Goal: Task Accomplishment & Management: Manage account settings

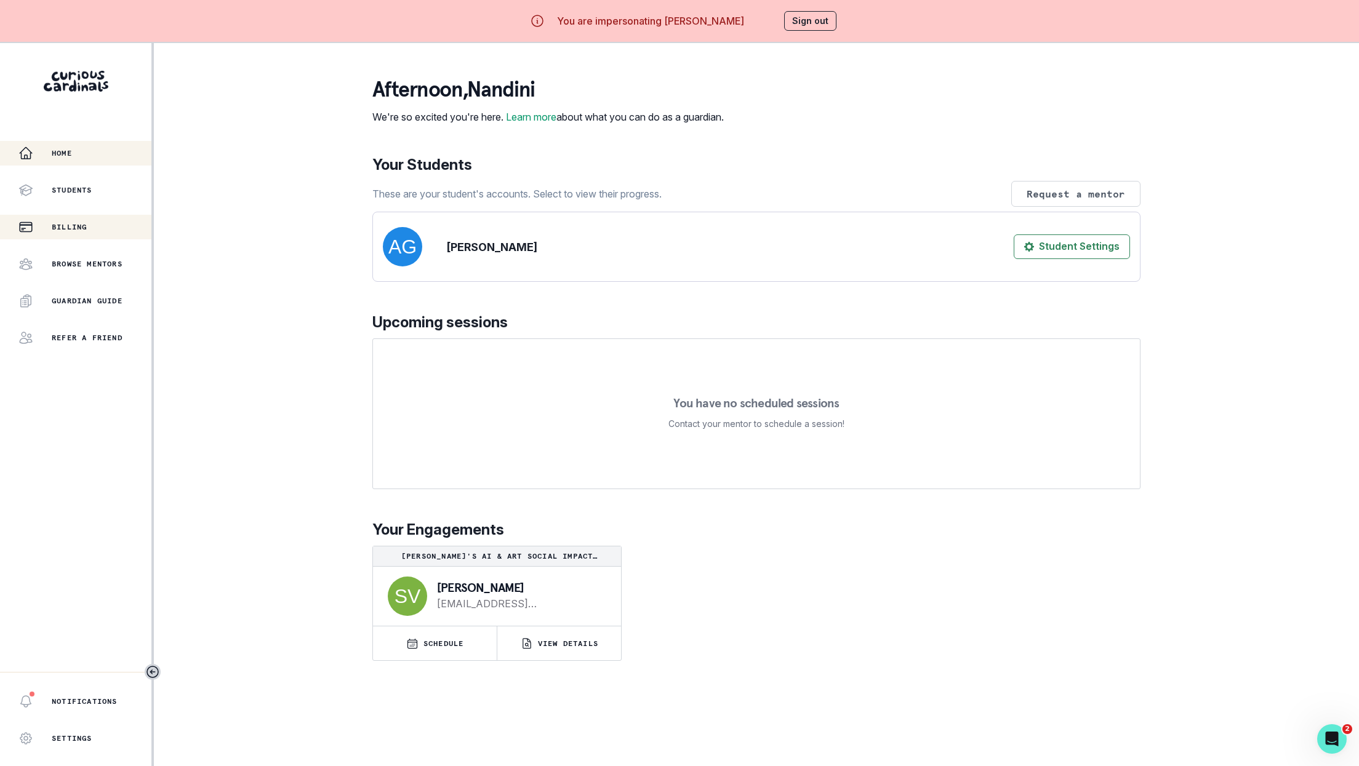
click at [108, 226] on div "Billing" at bounding box center [84, 227] width 133 height 15
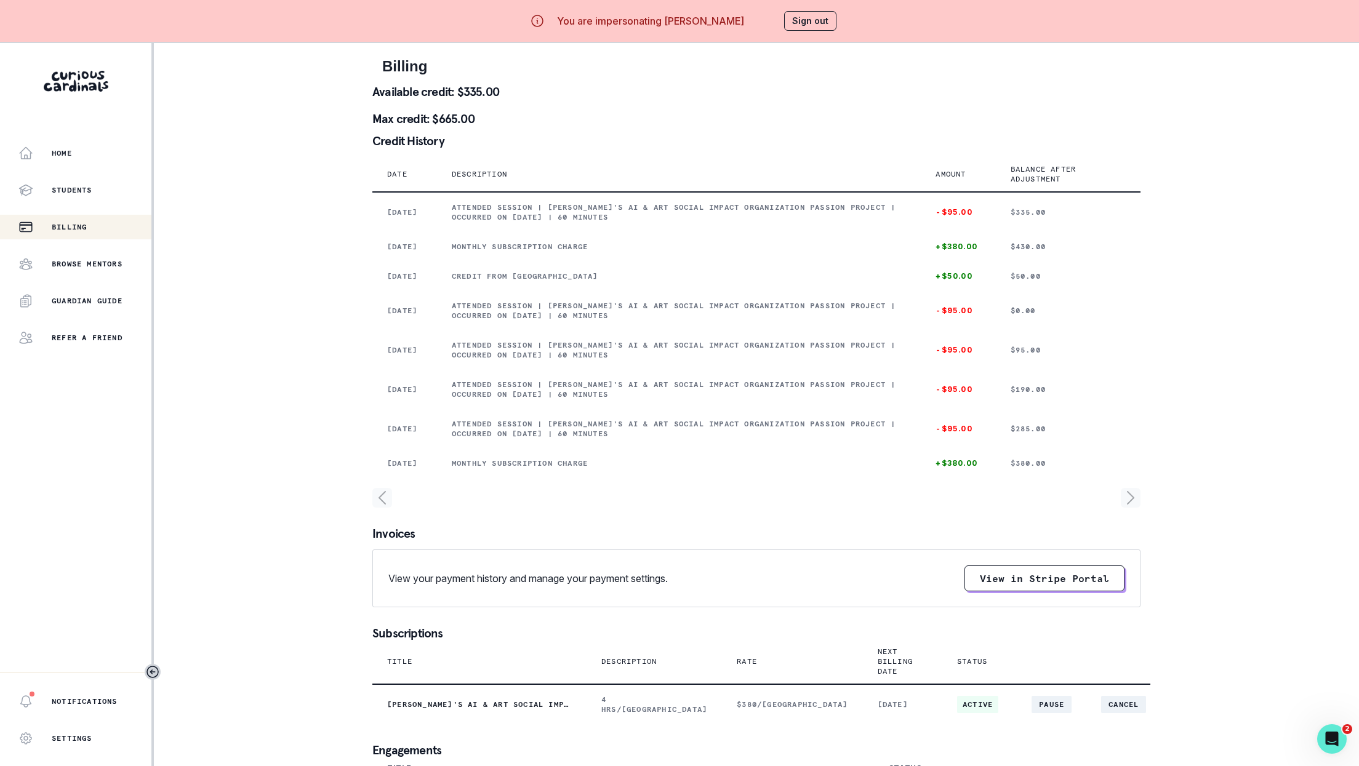
drag, startPoint x: 753, startPoint y: 20, endPoint x: 662, endPoint y: 20, distance: 90.5
click at [662, 20] on div "You are impersonating [PERSON_NAME] Sign out" at bounding box center [680, 21] width 350 height 30
copy p "[PERSON_NAME]"
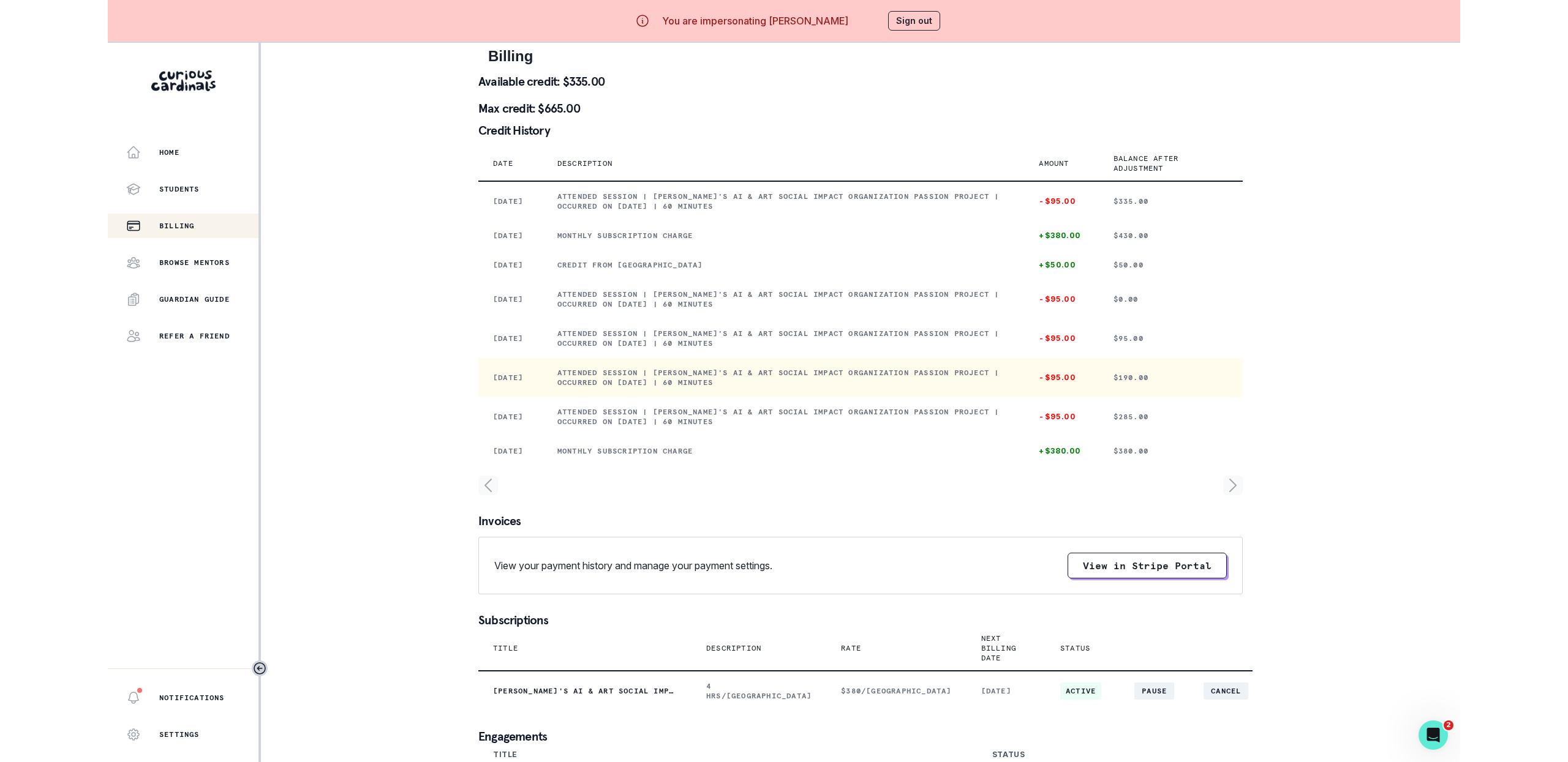
scroll to position [10, 0]
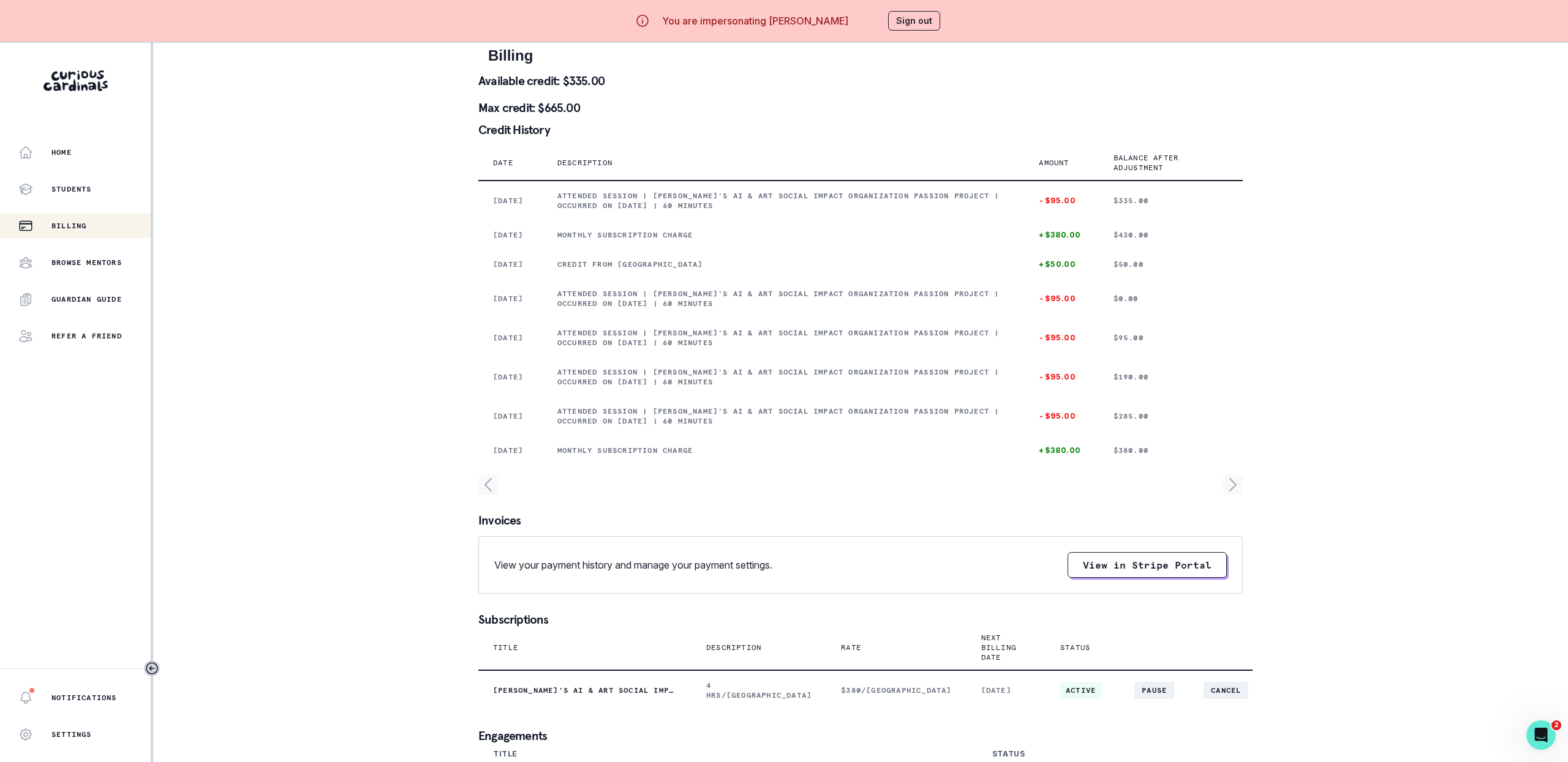
click at [926, 19] on button "Sign out" at bounding box center [913, 21] width 52 height 20
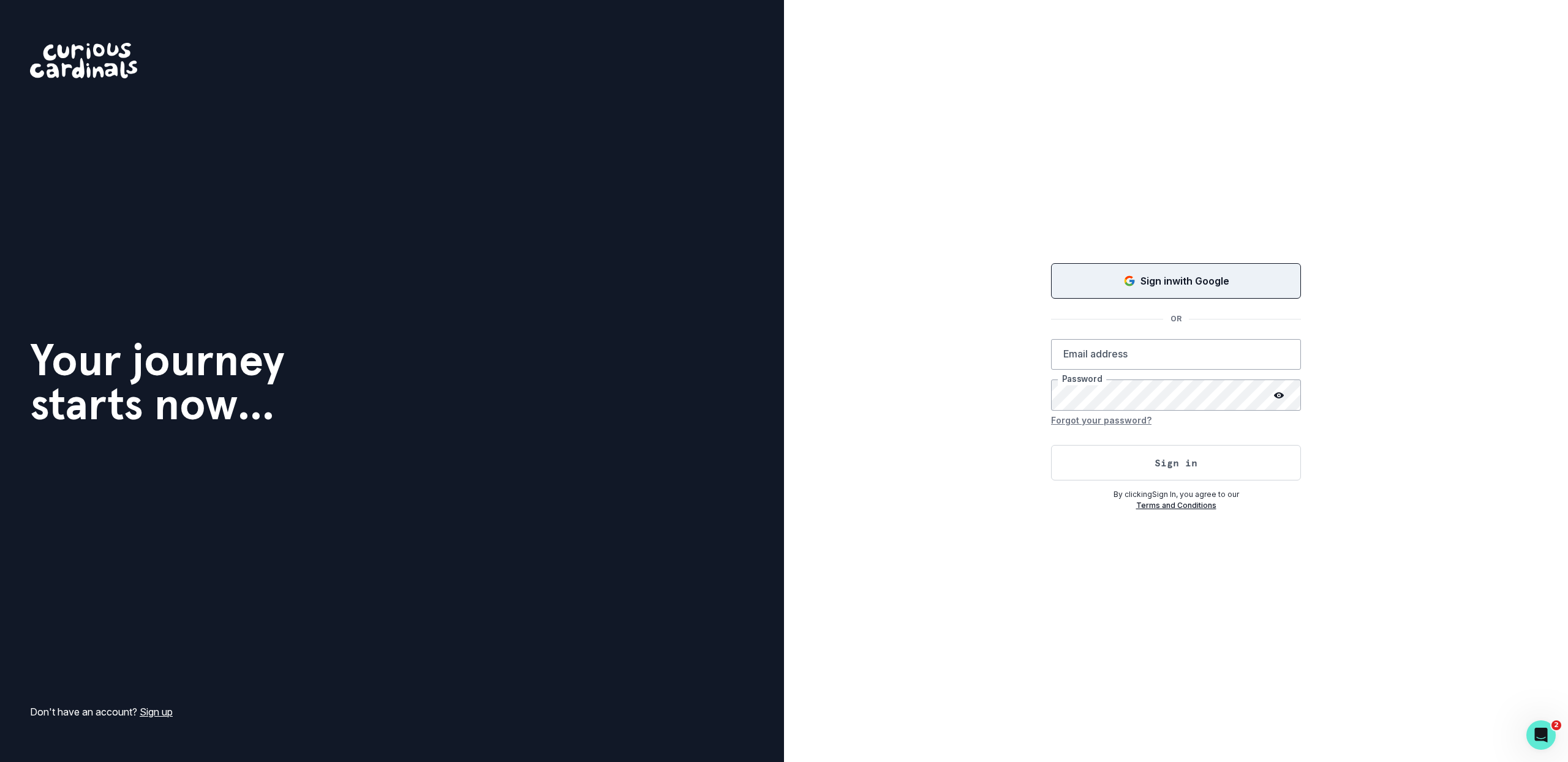
click at [1083, 295] on button "Sign in with Google" at bounding box center [1175, 282] width 250 height 36
